Goal: Transaction & Acquisition: Register for event/course

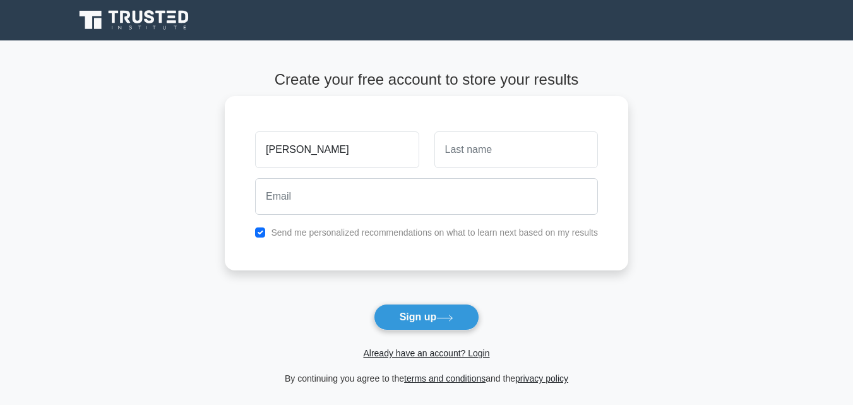
type input "[PERSON_NAME]"
click at [495, 146] on input "text" at bounding box center [515, 149] width 163 height 37
type input "KABARAGU"
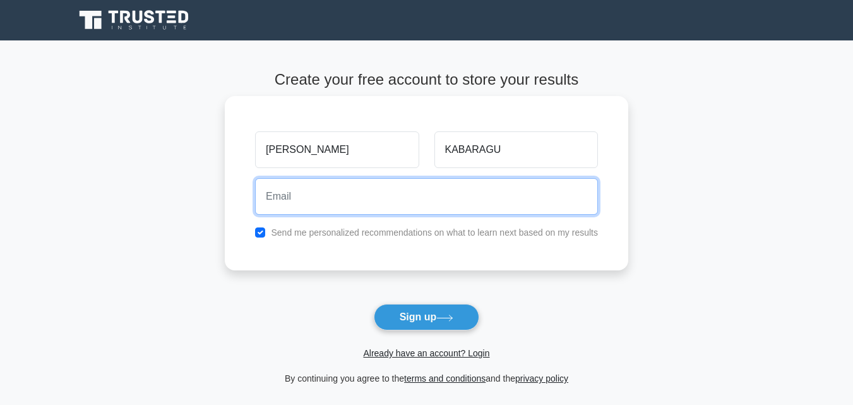
click at [291, 196] on input "email" at bounding box center [426, 196] width 343 height 37
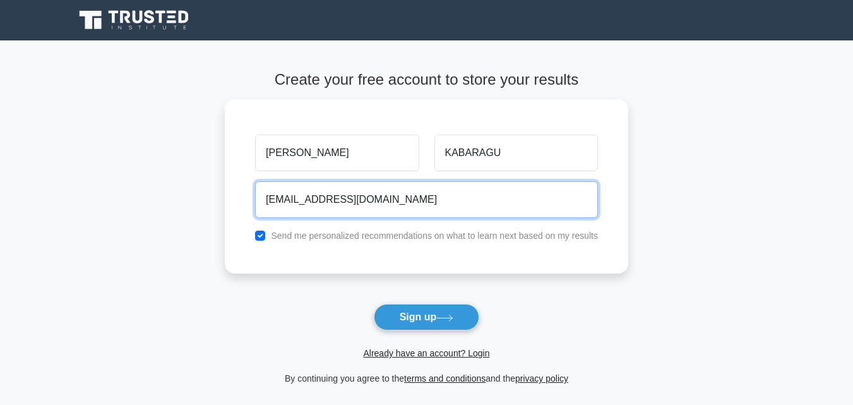
type input "[EMAIL_ADDRESS][DOMAIN_NAME]"
click at [374, 304] on button "Sign up" at bounding box center [427, 317] width 106 height 27
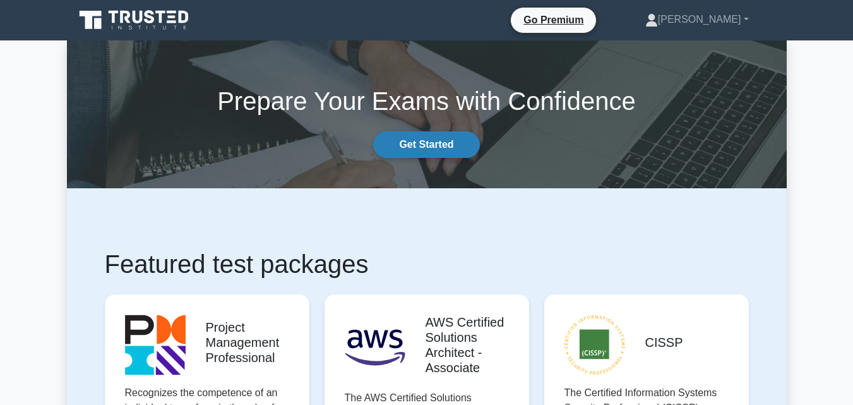
click at [426, 138] on link "Get Started" at bounding box center [426, 144] width 106 height 27
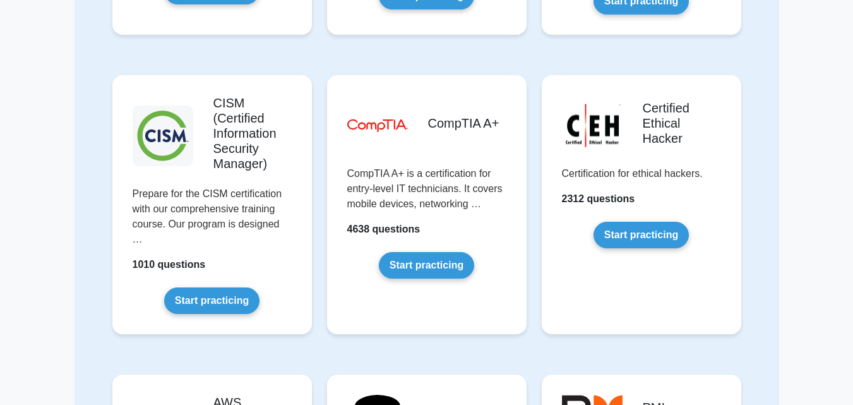
scroll to position [1767, 0]
